Goal: Task Accomplishment & Management: Use online tool/utility

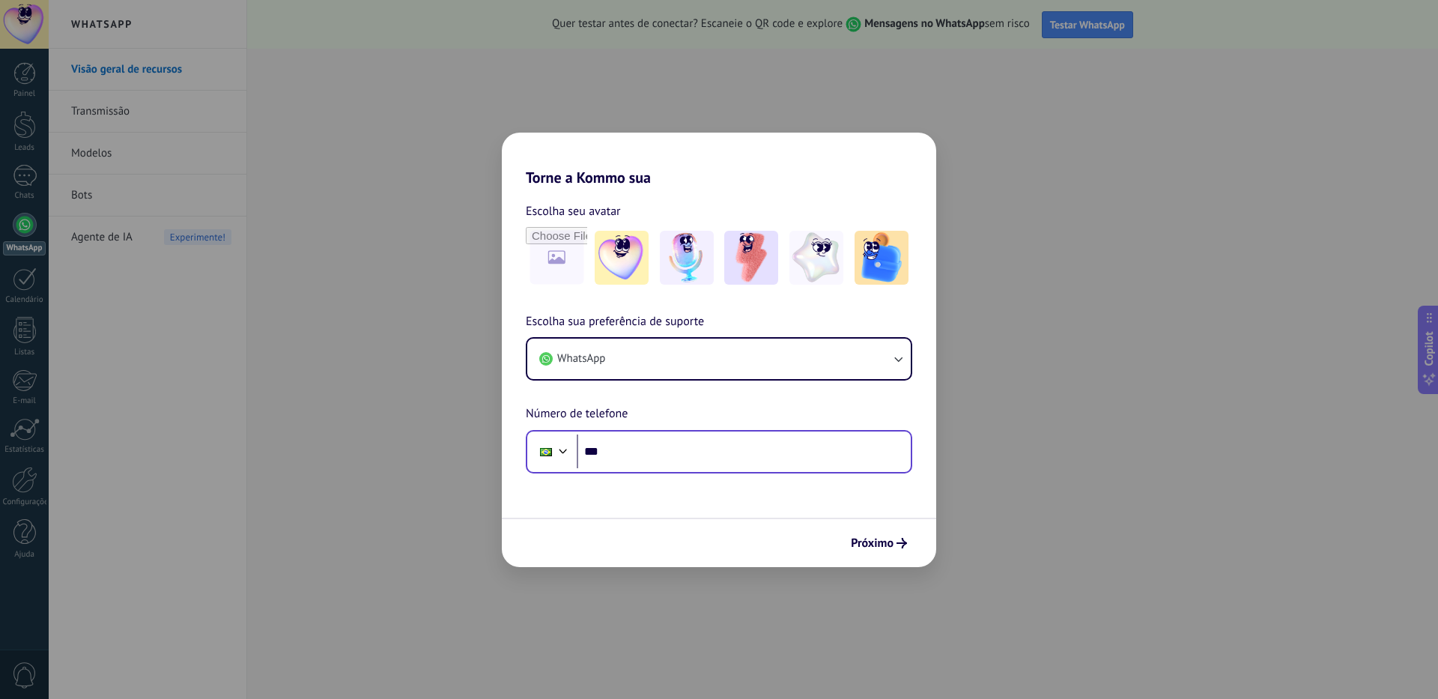
drag, startPoint x: 661, startPoint y: 469, endPoint x: 672, endPoint y: 452, distance: 19.9
click at [672, 452] on div "Phone ***" at bounding box center [719, 451] width 387 height 43
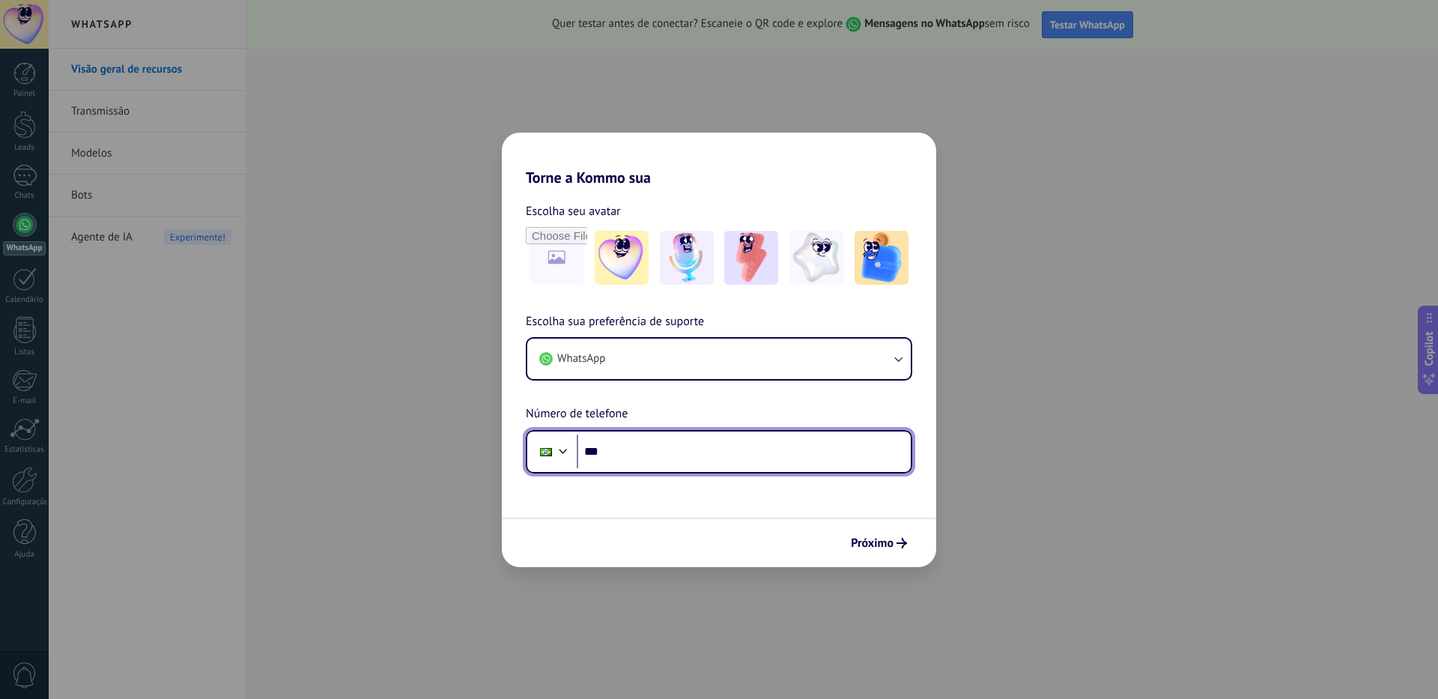
click at [672, 452] on input "***" at bounding box center [744, 451] width 334 height 34
type input "**********"
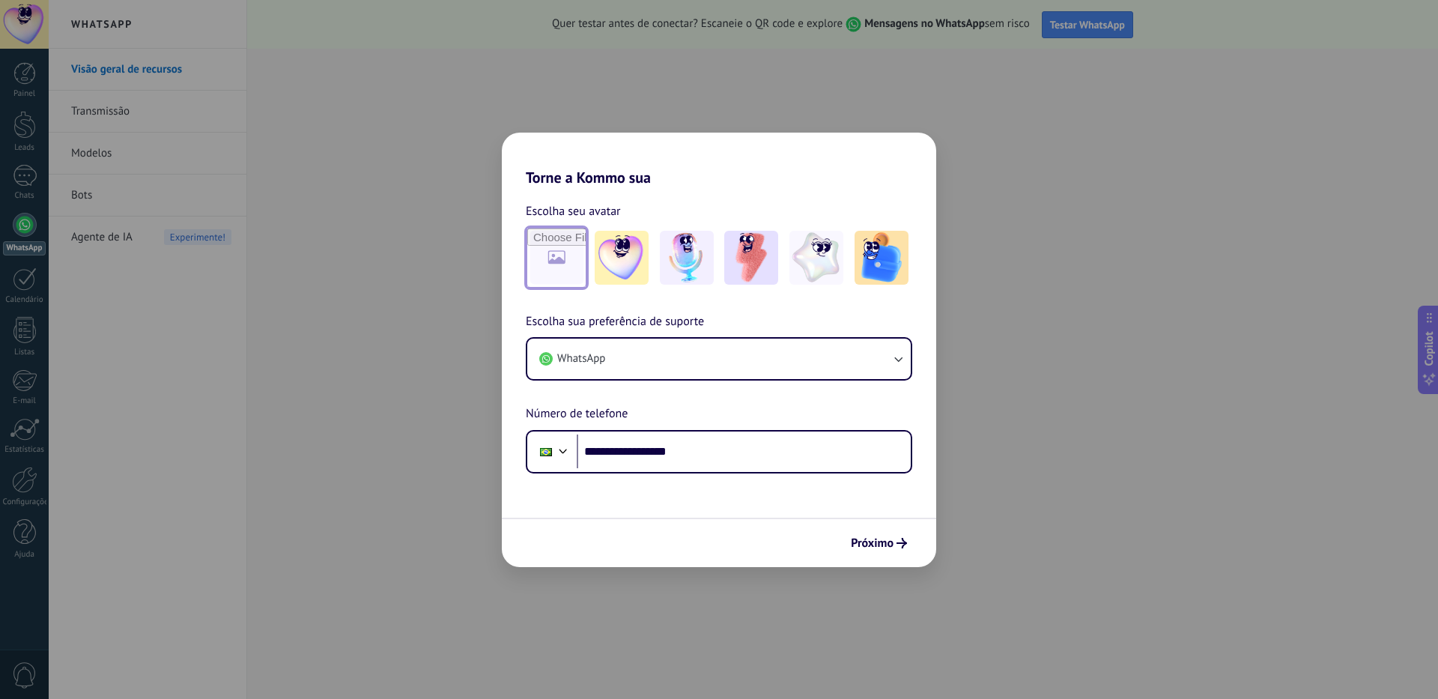
click at [560, 253] on input "file" at bounding box center [556, 257] width 58 height 58
click at [613, 262] on img at bounding box center [622, 258] width 54 height 54
click at [883, 533] on button "Próximo" at bounding box center [879, 542] width 70 height 25
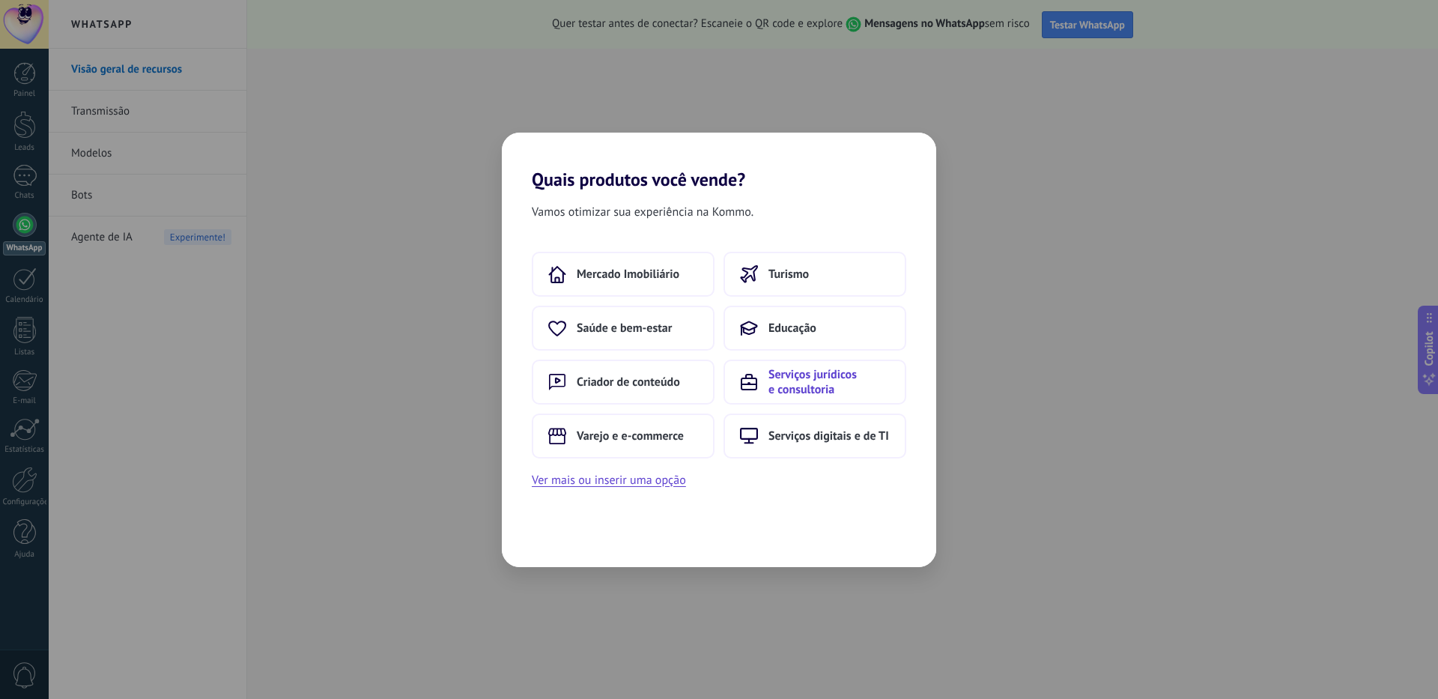
click at [853, 382] on span "Serviços jurídicos e consultoria" at bounding box center [829, 382] width 121 height 30
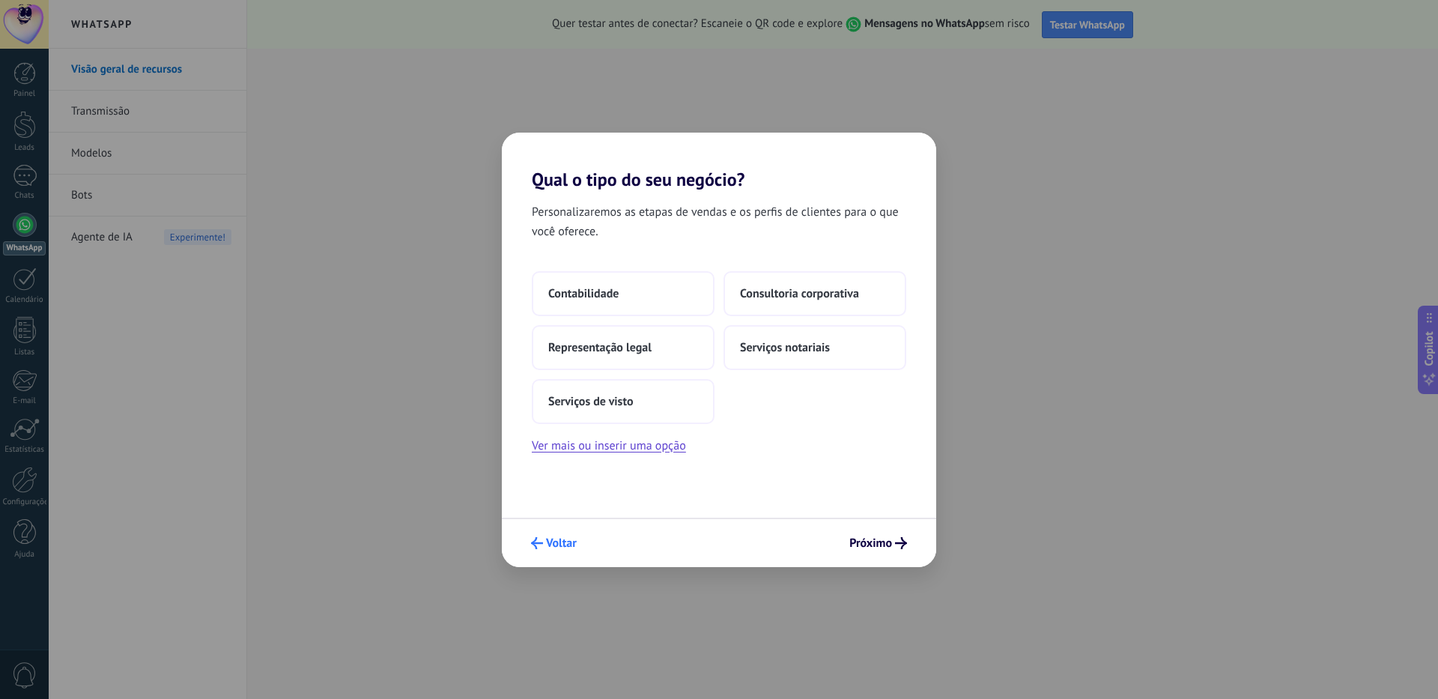
click at [546, 542] on span "Voltar" at bounding box center [561, 543] width 31 height 10
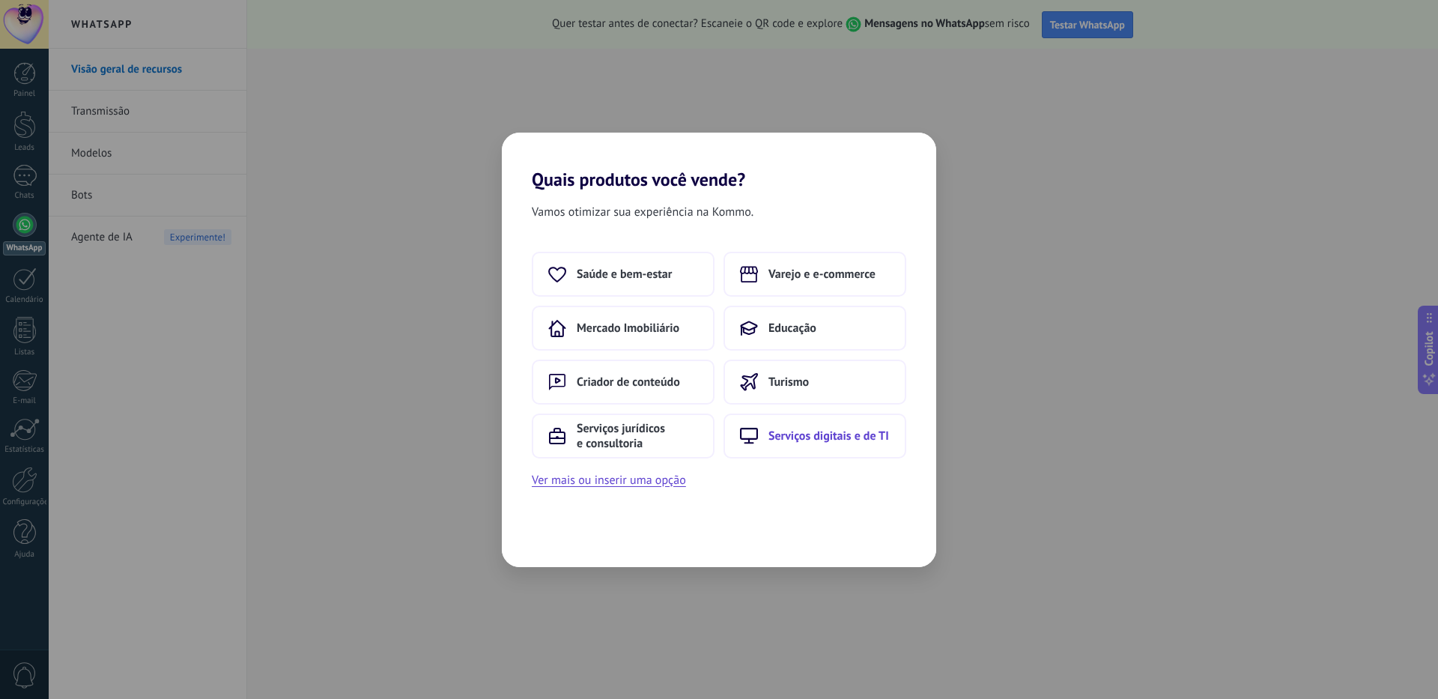
click at [796, 437] on span "Serviços digitais e de TI" at bounding box center [829, 435] width 121 height 15
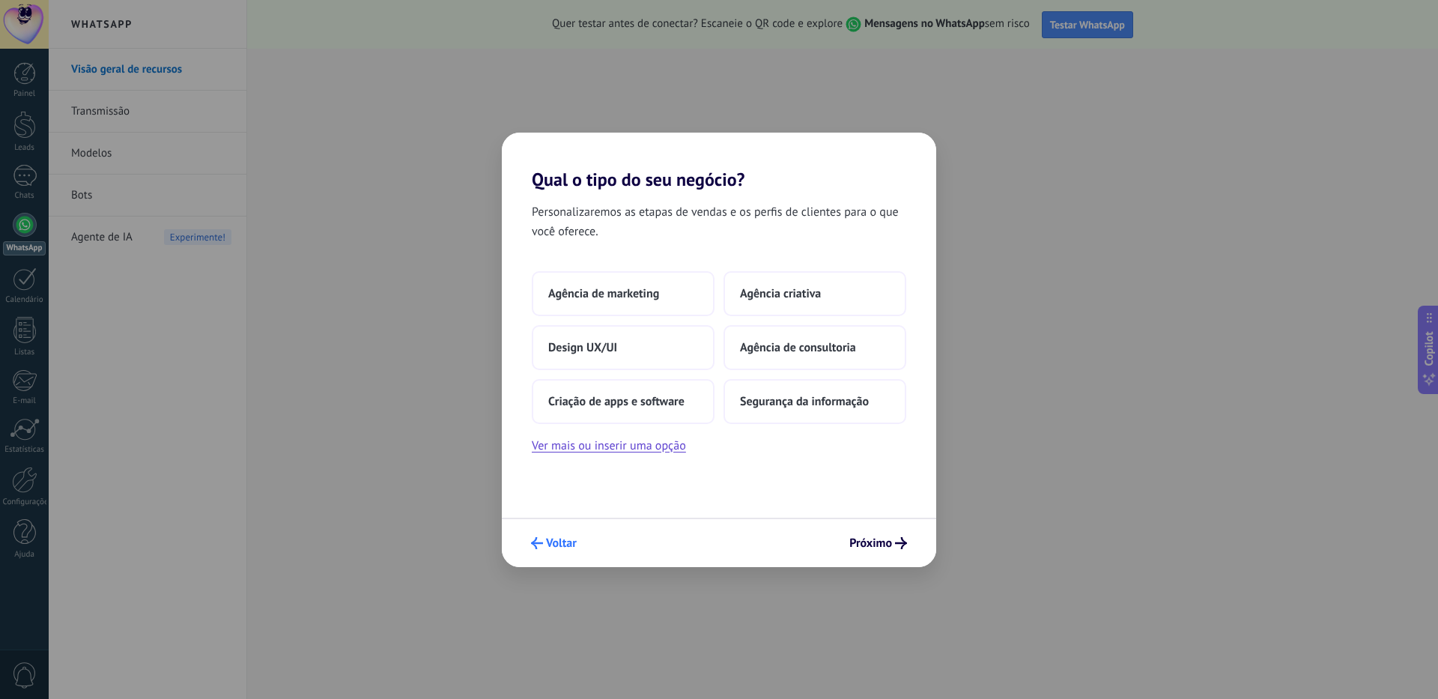
click at [564, 548] on span "Voltar" at bounding box center [561, 543] width 31 height 10
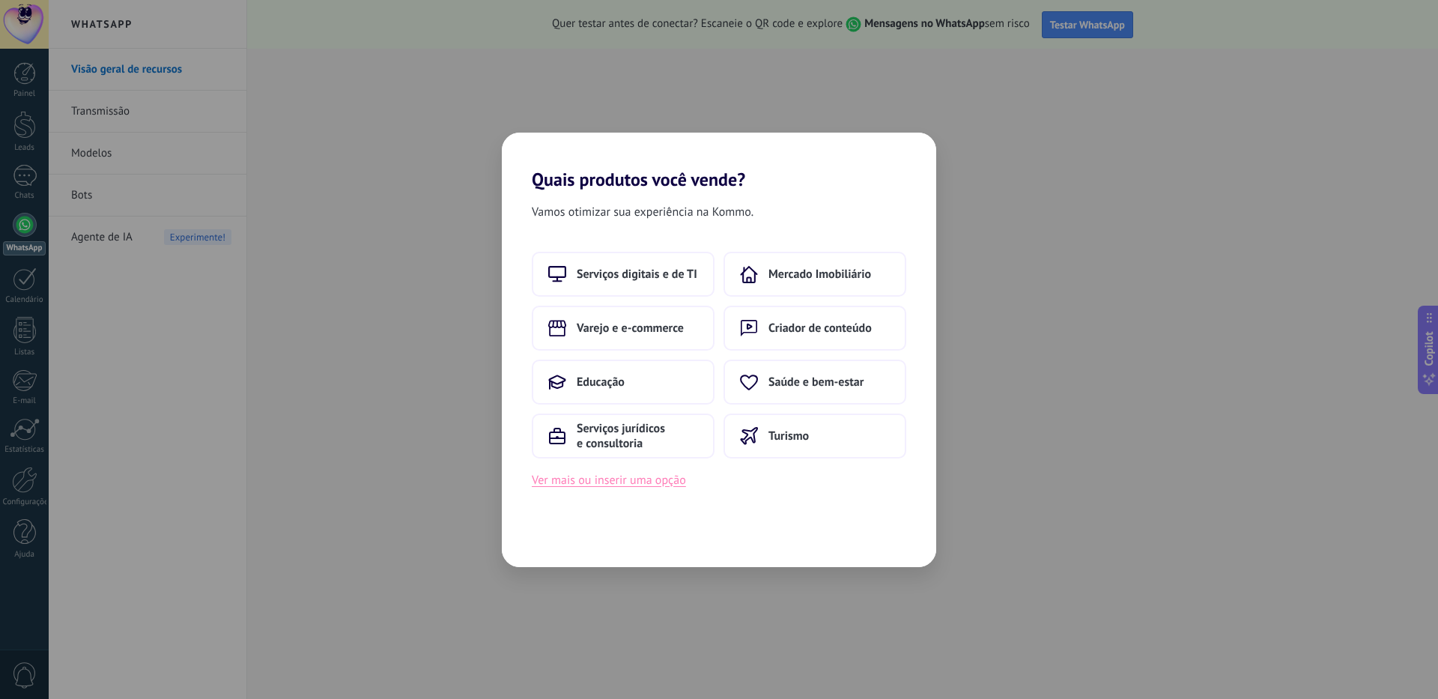
click at [596, 484] on button "Ver mais ou inserir uma opção" at bounding box center [609, 479] width 154 height 19
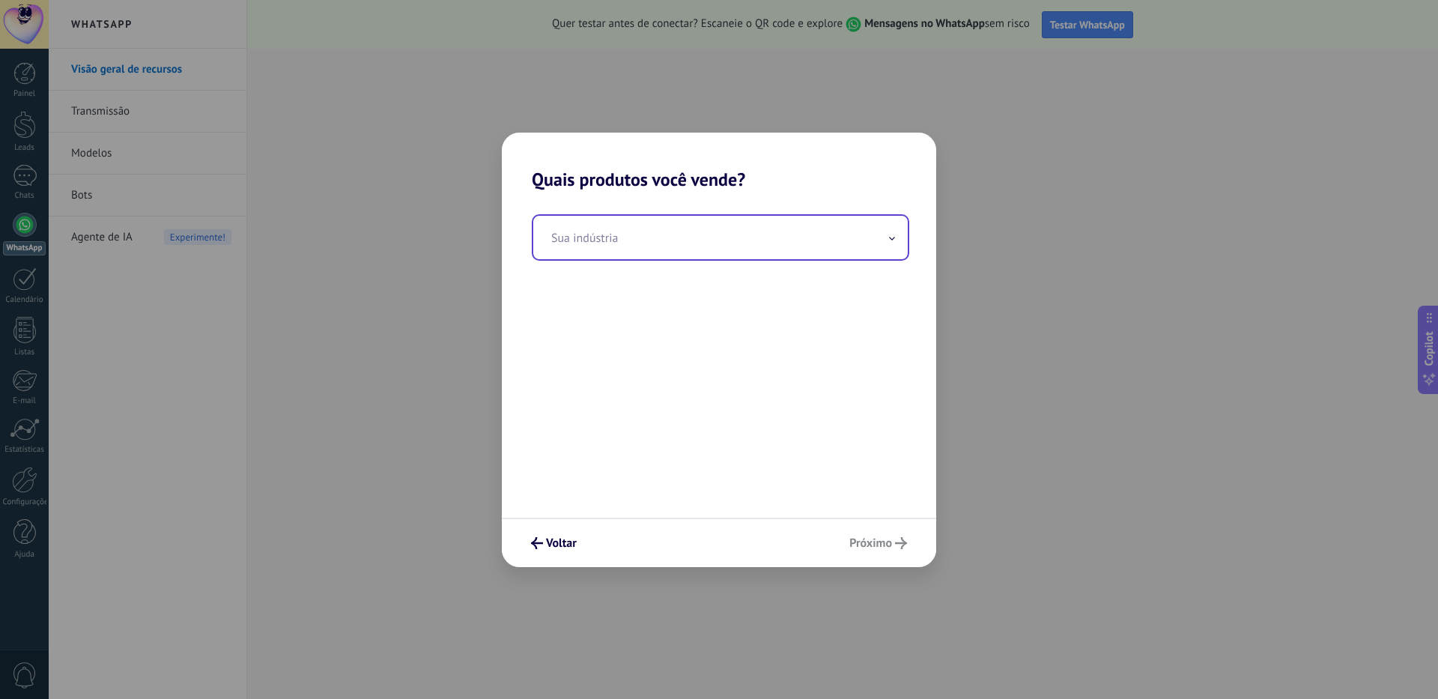
click at [733, 246] on input "text" at bounding box center [720, 237] width 375 height 43
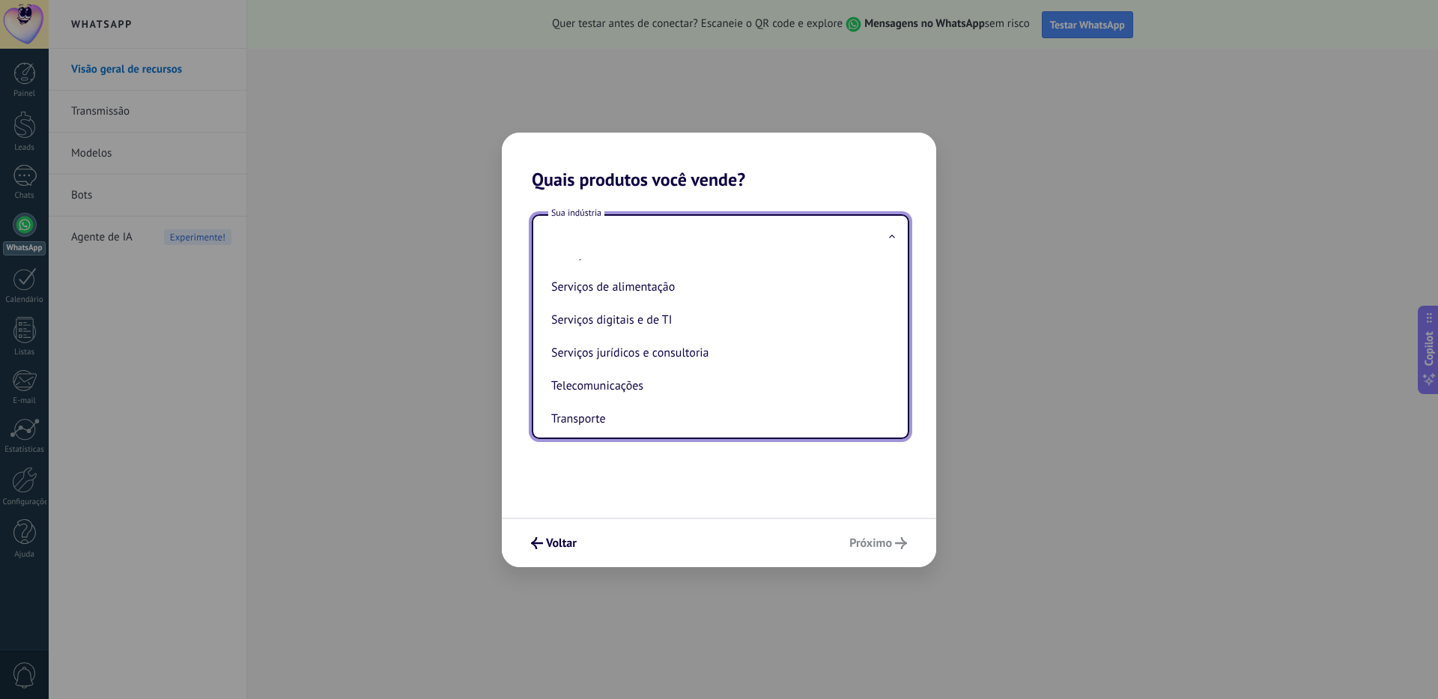
scroll to position [322, 0]
click at [717, 325] on li "Serviços digitais e de TI" at bounding box center [717, 319] width 345 height 33
type input "**********"
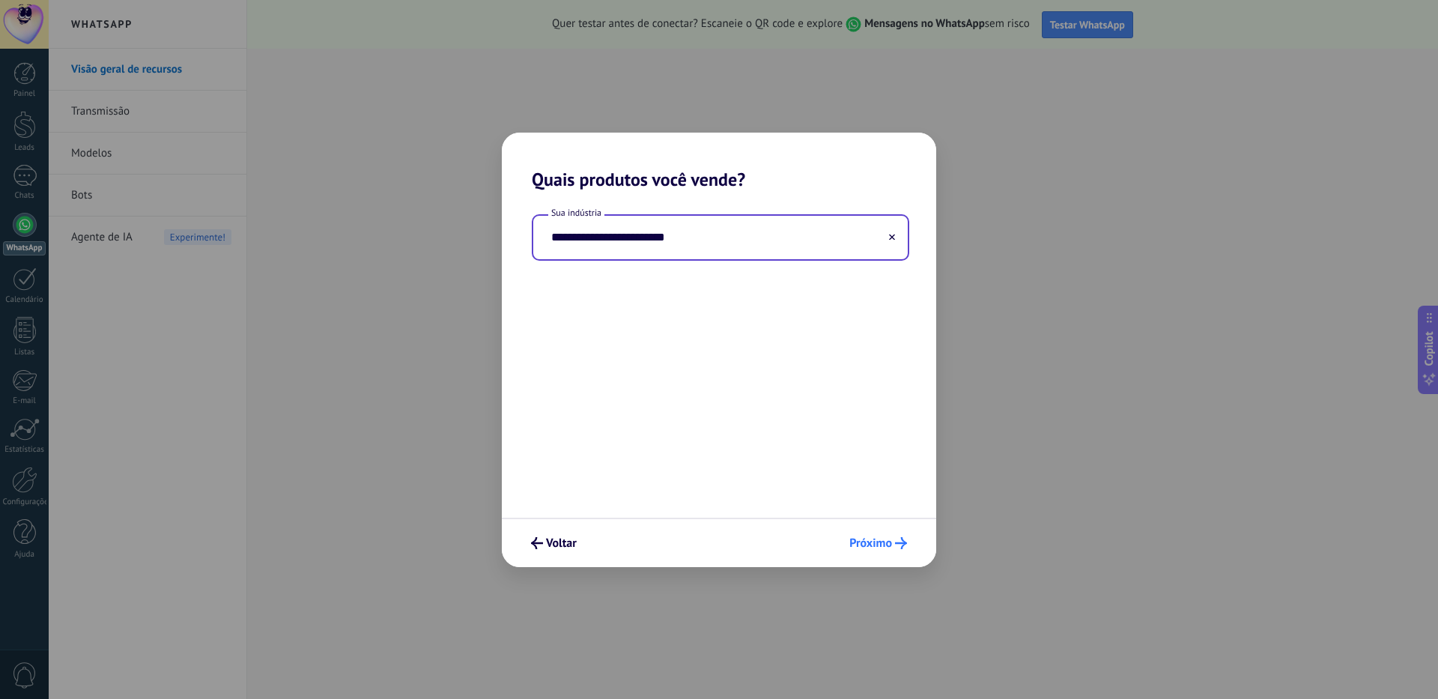
click at [884, 551] on button "Próximo" at bounding box center [878, 542] width 71 height 25
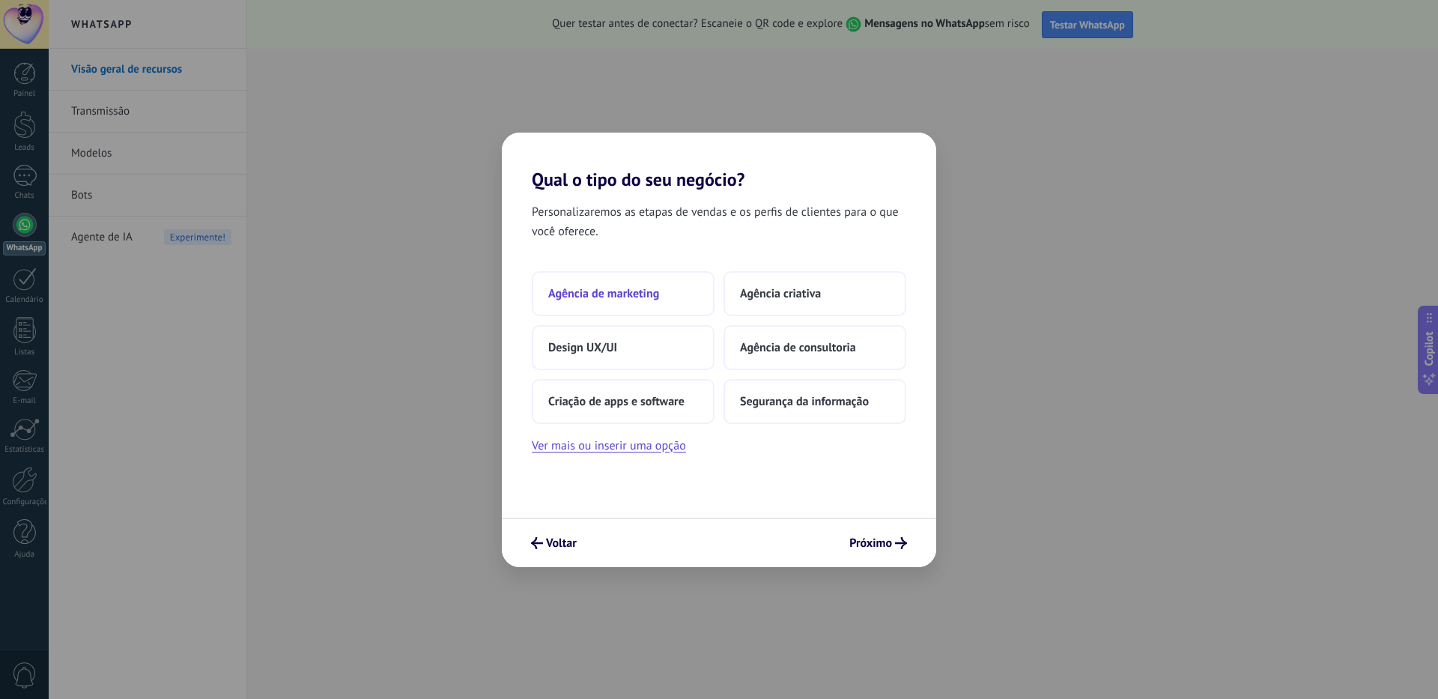
click at [658, 301] on button "Agência de marketing" at bounding box center [623, 293] width 183 height 45
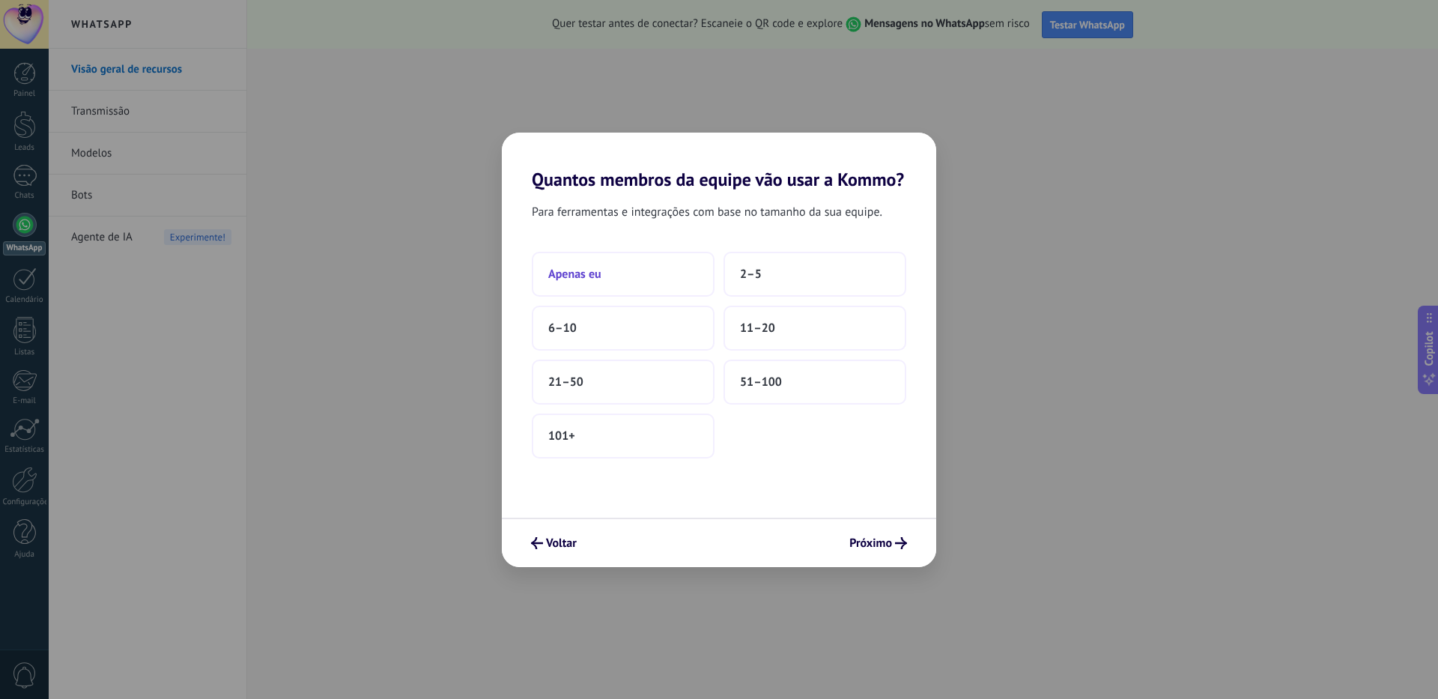
click at [649, 269] on button "Apenas eu" at bounding box center [623, 274] width 183 height 45
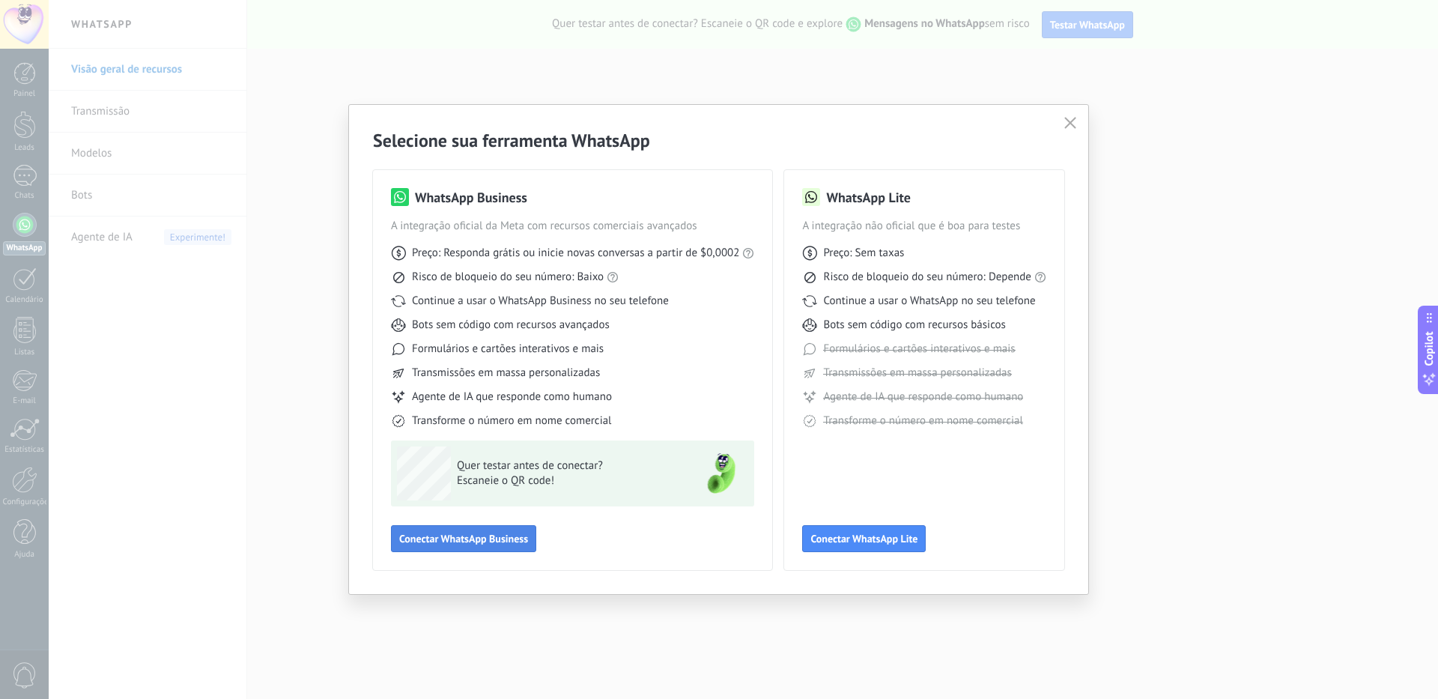
click at [470, 550] on button "Conectar WhatsApp Business" at bounding box center [463, 538] width 145 height 27
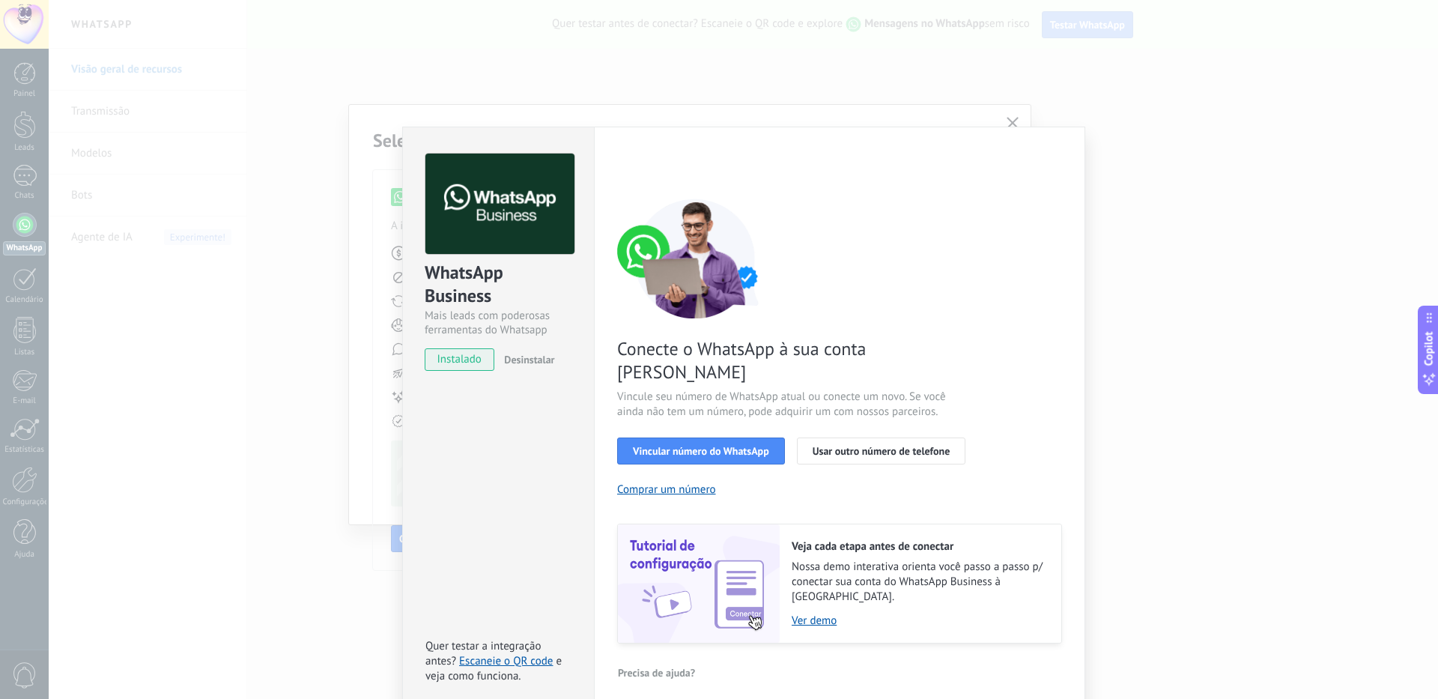
click at [461, 359] on span "instalado" at bounding box center [459, 359] width 68 height 22
click at [509, 363] on span "Desinstalar" at bounding box center [529, 359] width 50 height 13
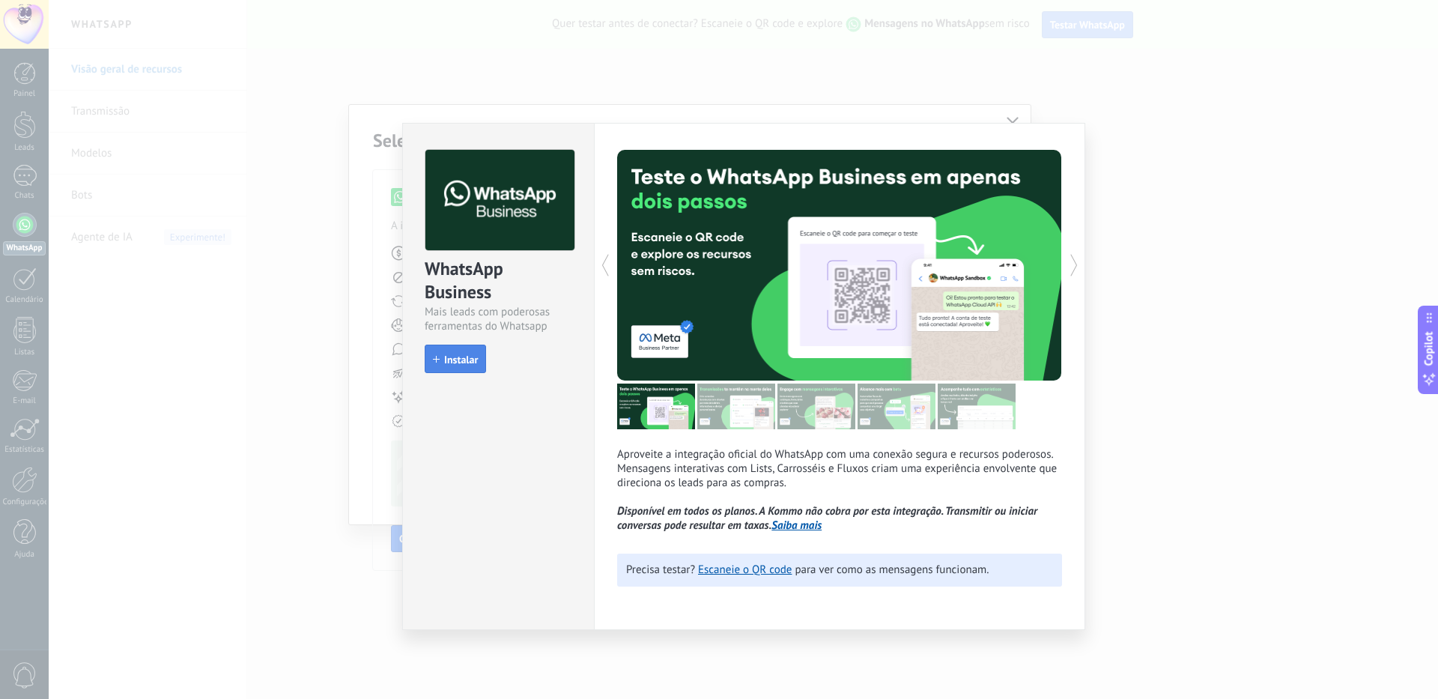
click at [458, 365] on span "Instalar" at bounding box center [461, 359] width 34 height 10
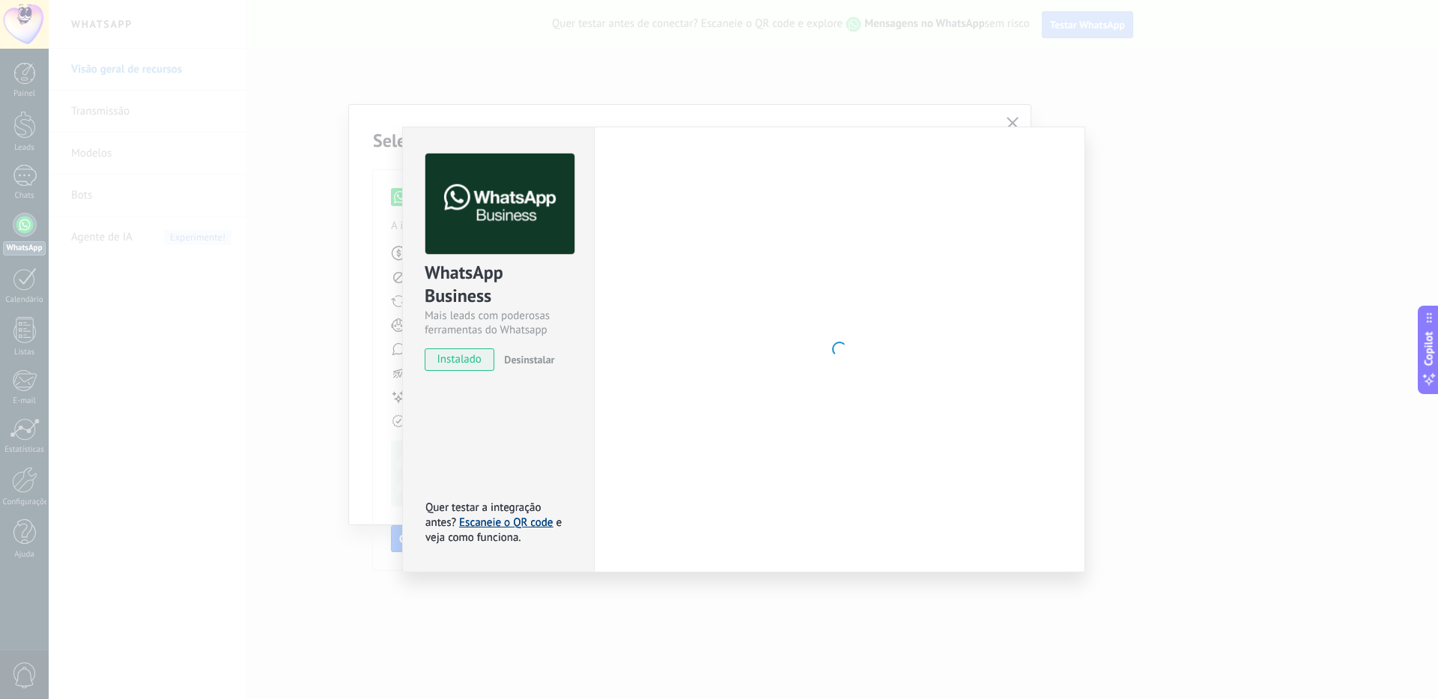
click at [514, 523] on div "WhatsApp Business Mais leads com poderosas ferramentas do Whatsapp instalado De…" at bounding box center [498, 350] width 192 height 446
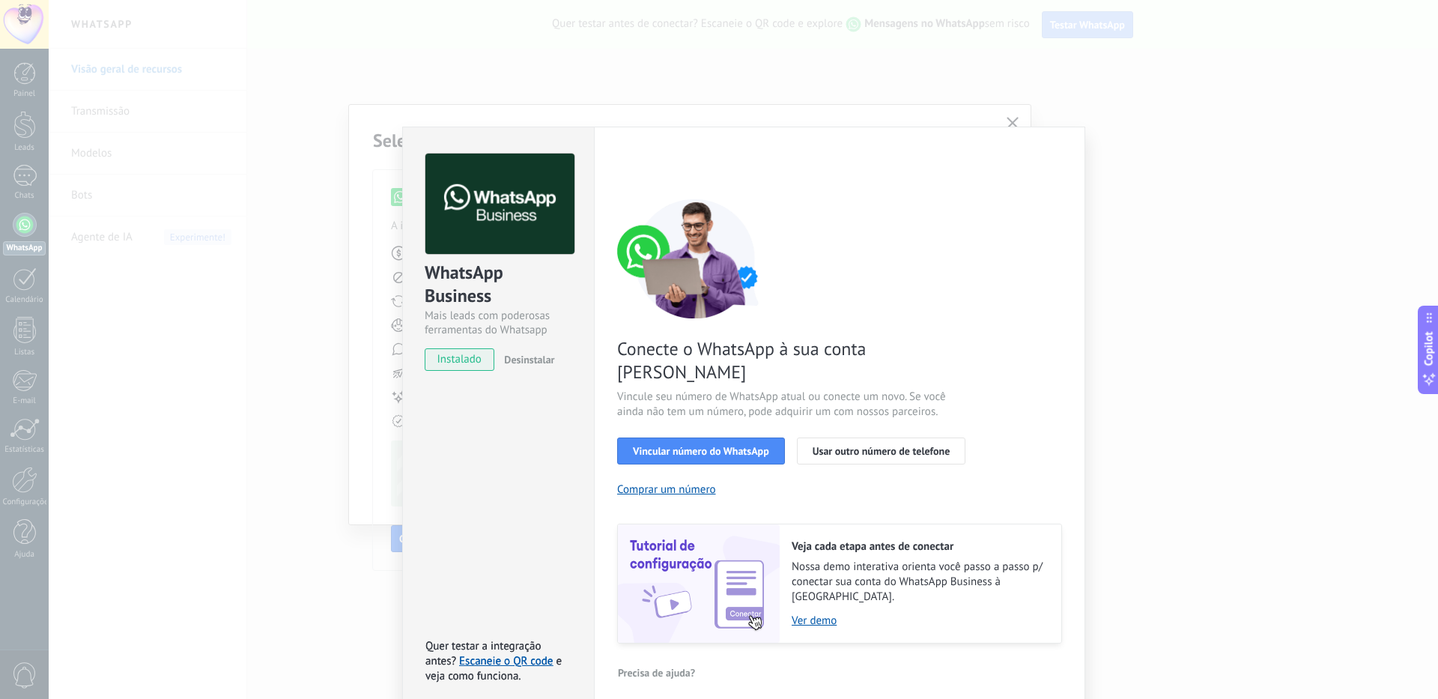
click at [1112, 172] on div "WhatsApp Business Mais leads com poderosas ferramentas do Whatsapp instalado De…" at bounding box center [744, 349] width 1390 height 699
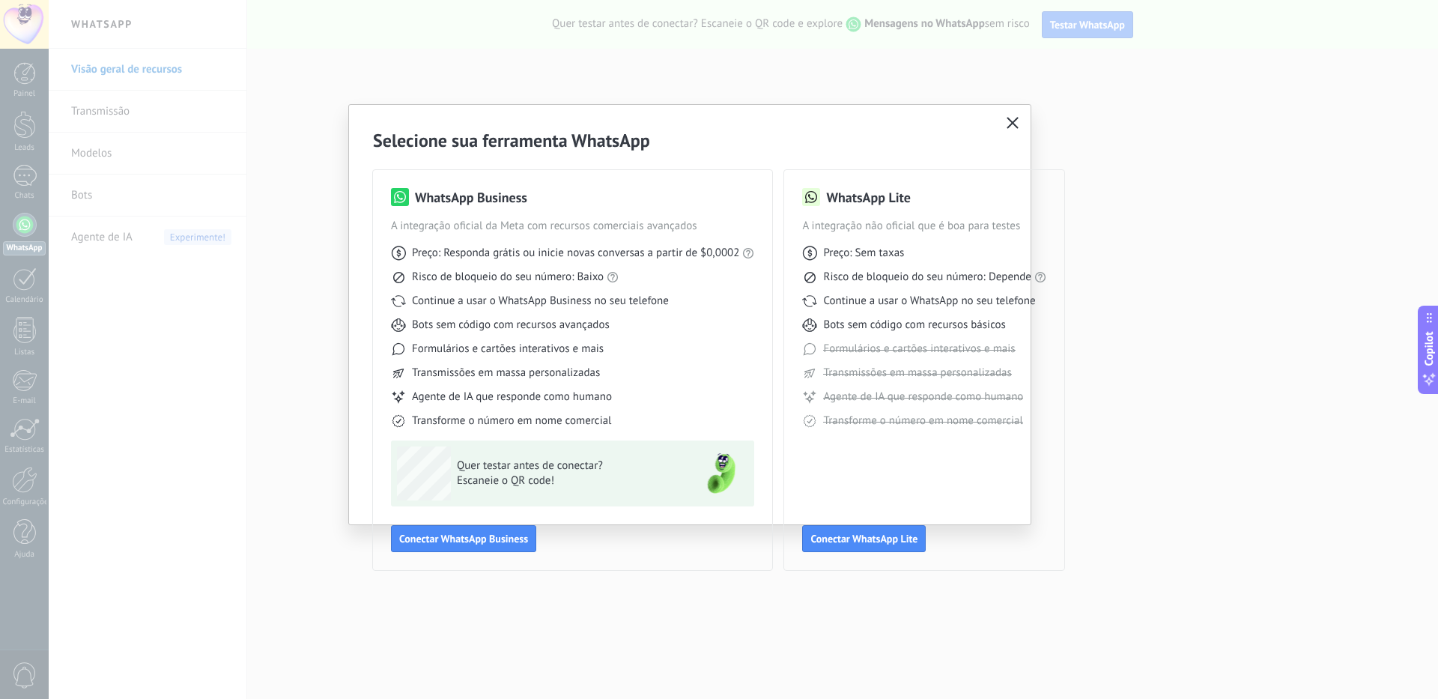
click at [700, 372] on div "Transmissões em massa personalizadas" at bounding box center [572, 373] width 363 height 15
click at [510, 470] on span "Quer testar antes de conectar?" at bounding box center [566, 465] width 219 height 15
click at [484, 537] on span "Conectar WhatsApp Business" at bounding box center [463, 538] width 129 height 10
